Goal: Task Accomplishment & Management: Complete application form

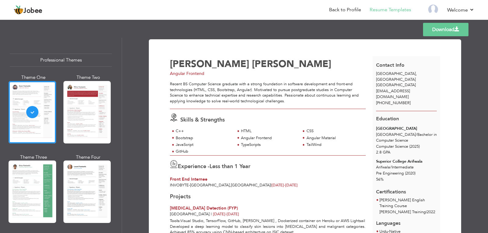
click at [400, 88] on span "aawarshsohail112@gmail.com" at bounding box center [393, 93] width 34 height 11
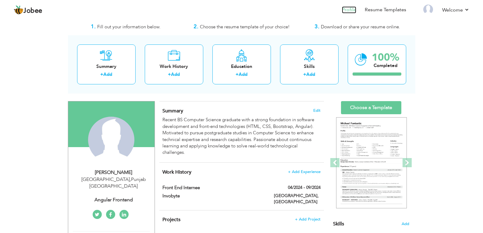
click at [348, 10] on link "Profile" at bounding box center [349, 9] width 14 height 7
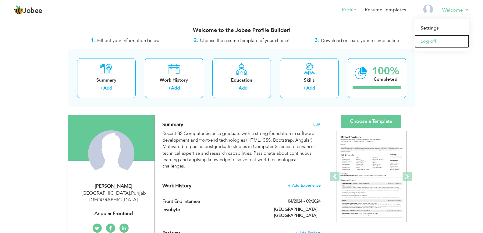
click at [437, 40] on link "Log off" at bounding box center [442, 41] width 55 height 13
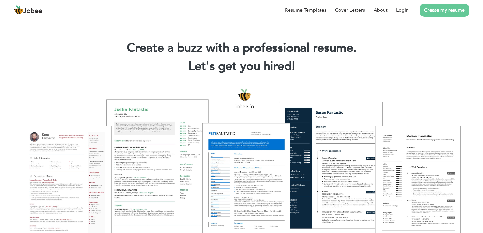
click at [430, 11] on link "Create my resume" at bounding box center [445, 10] width 50 height 13
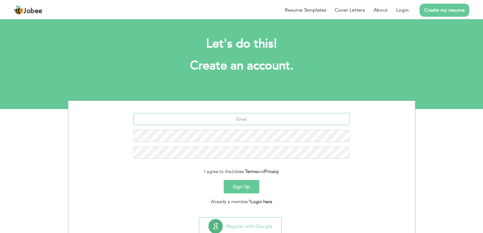
click at [268, 119] on input "text" at bounding box center [242, 119] width 216 height 12
type input "[EMAIL_ADDRESS][DOMAIN_NAME]"
click at [241, 189] on button "Sign Up" at bounding box center [242, 186] width 36 height 13
